Goal: Task Accomplishment & Management: Complete application form

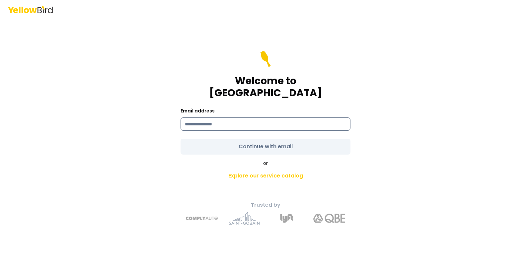
click at [232, 118] on input at bounding box center [266, 124] width 170 height 13
type input "**********"
click at [247, 139] on form "**********" at bounding box center [266, 103] width 170 height 104
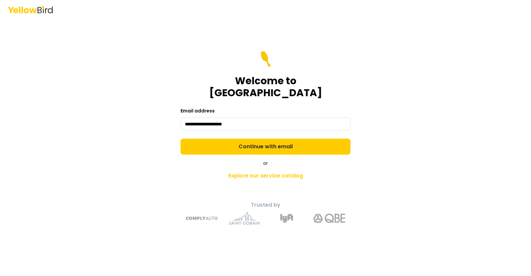
click at [247, 139] on button "Continue with email" at bounding box center [266, 147] width 170 height 16
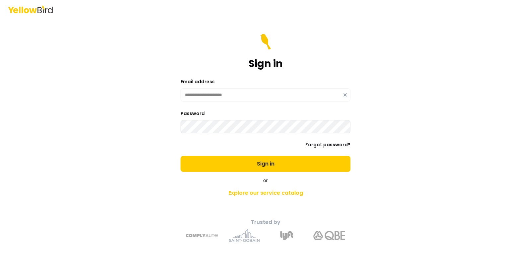
click at [247, 87] on div "**********" at bounding box center [266, 90] width 170 height 24
click at [346, 94] on icon at bounding box center [345, 94] width 5 height 5
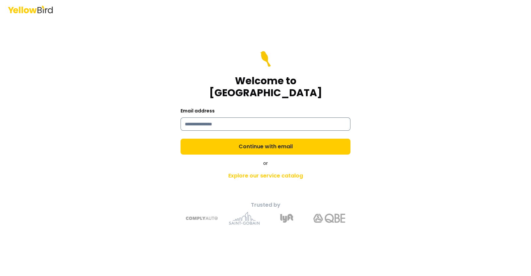
click at [301, 118] on input at bounding box center [266, 124] width 170 height 13
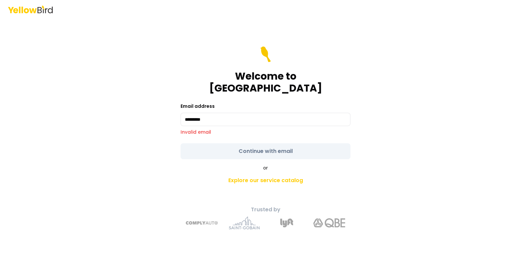
type input "**********"
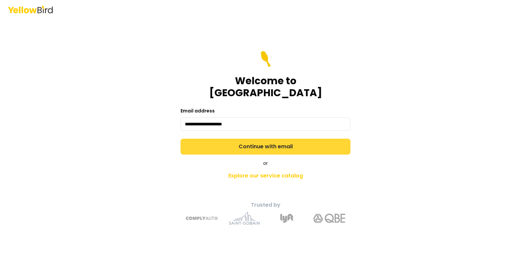
click at [271, 144] on button "Continue with email" at bounding box center [266, 147] width 170 height 16
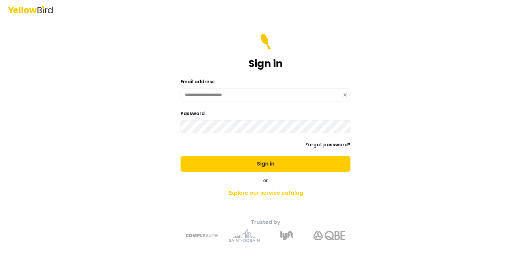
click at [181, 156] on button "Sign in" at bounding box center [266, 164] width 170 height 16
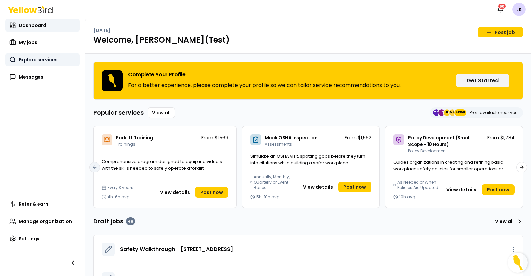
click at [50, 59] on span "Explore services" at bounding box center [38, 59] width 39 height 7
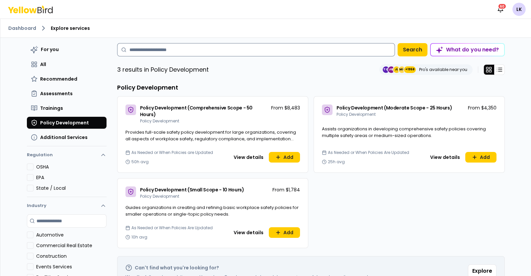
click at [222, 51] on input at bounding box center [256, 49] width 278 height 13
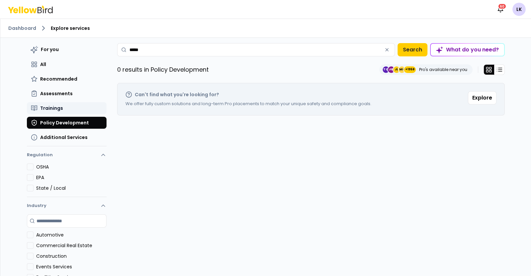
type input "****"
click at [74, 110] on button "Trainings" at bounding box center [67, 108] width 80 height 12
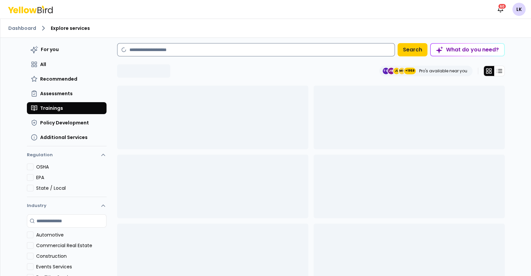
click at [173, 51] on input at bounding box center [256, 49] width 278 height 13
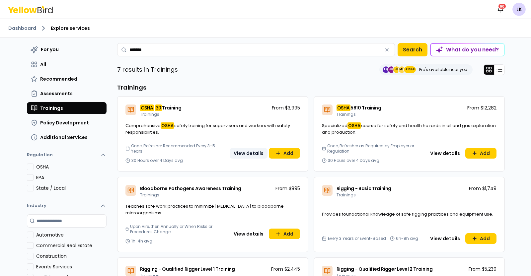
type input "*******"
click at [251, 156] on button "View details" at bounding box center [249, 153] width 38 height 11
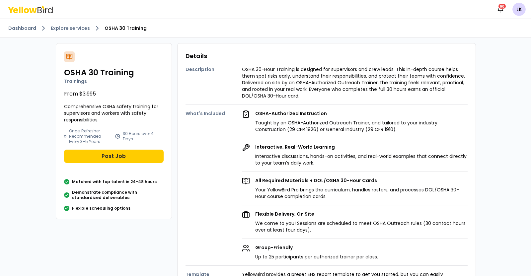
scroll to position [41, 0]
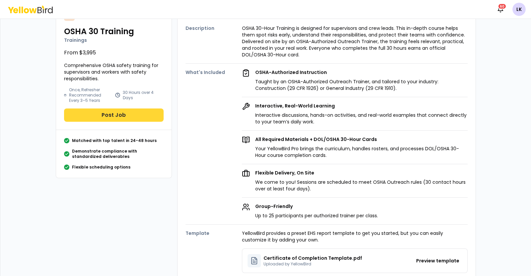
click at [122, 111] on button "Post Job" at bounding box center [114, 115] width 100 height 13
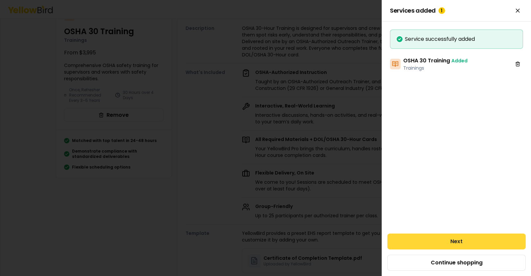
click at [459, 240] on button "Next" at bounding box center [456, 242] width 138 height 16
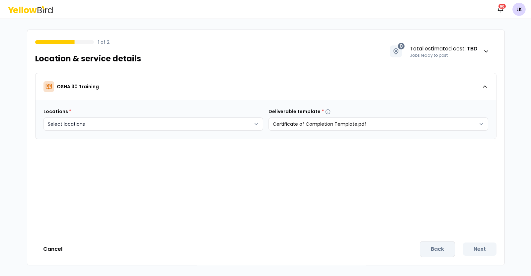
click at [255, 125] on body "Notifications 60 LK 1 of 2 Location & service details 0 Total estimated cost : …" at bounding box center [265, 138] width 531 height 276
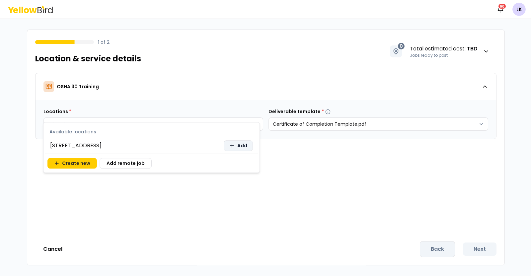
click at [239, 145] on span "Add" at bounding box center [242, 145] width 10 height 7
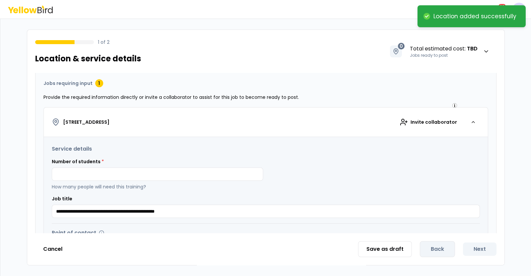
scroll to position [83, 0]
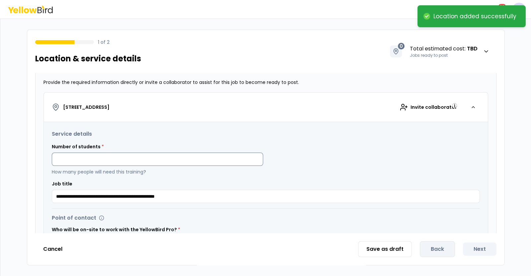
click at [236, 155] on input at bounding box center [157, 159] width 211 height 13
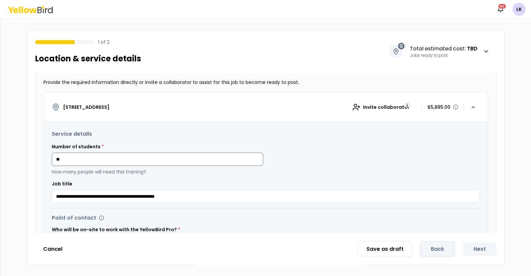
type input "*"
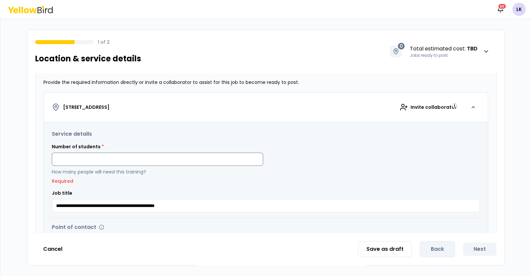
type input "*"
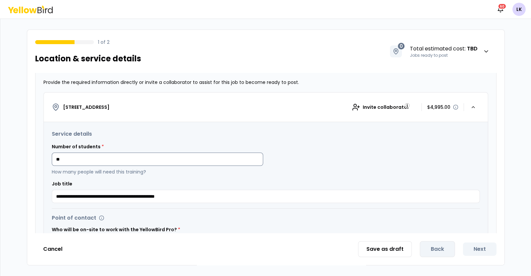
type input "*"
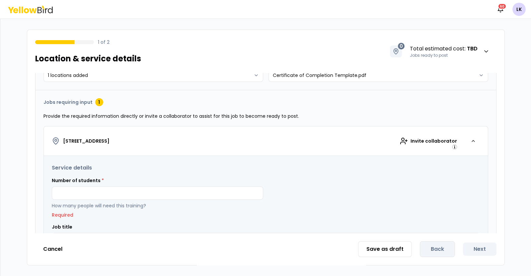
scroll to position [41, 0]
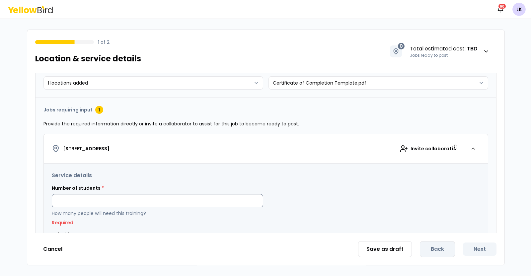
click at [202, 199] on input at bounding box center [157, 200] width 211 height 13
type input "*"
click at [185, 205] on input at bounding box center [157, 200] width 211 height 13
type input "*"
